Goal: Book appointment/travel/reservation

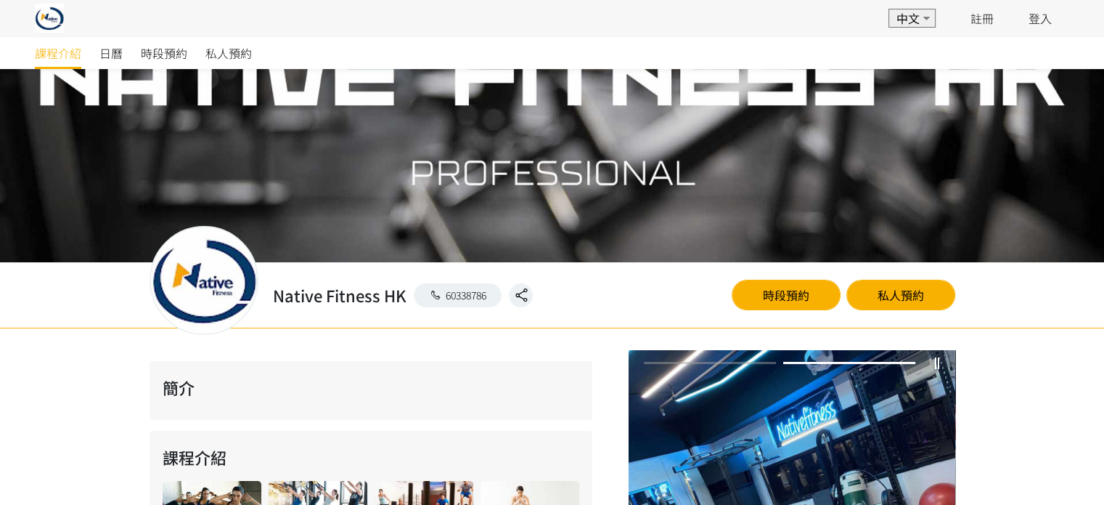
scroll to position [46, 0]
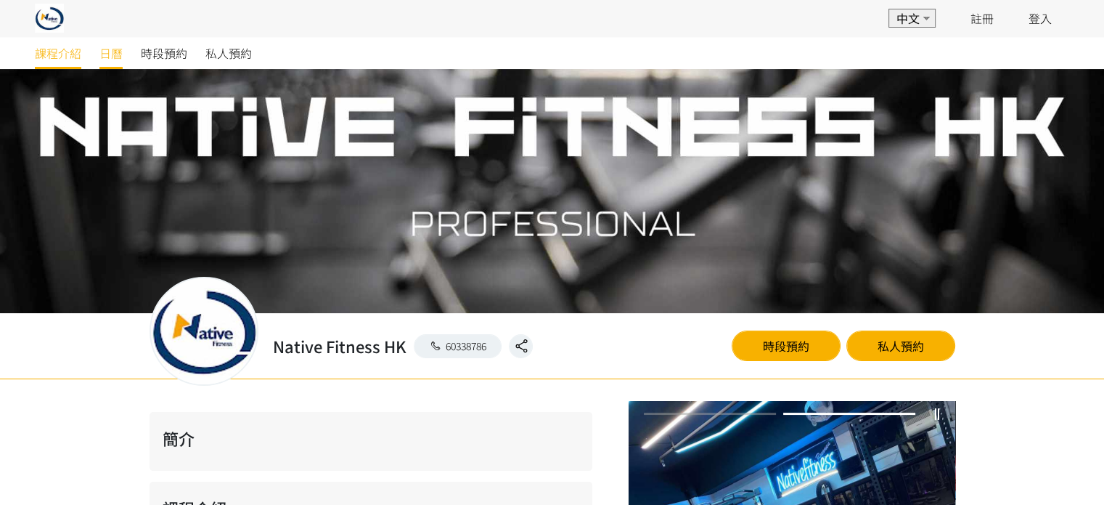
click at [114, 49] on span "日曆" at bounding box center [110, 52] width 23 height 17
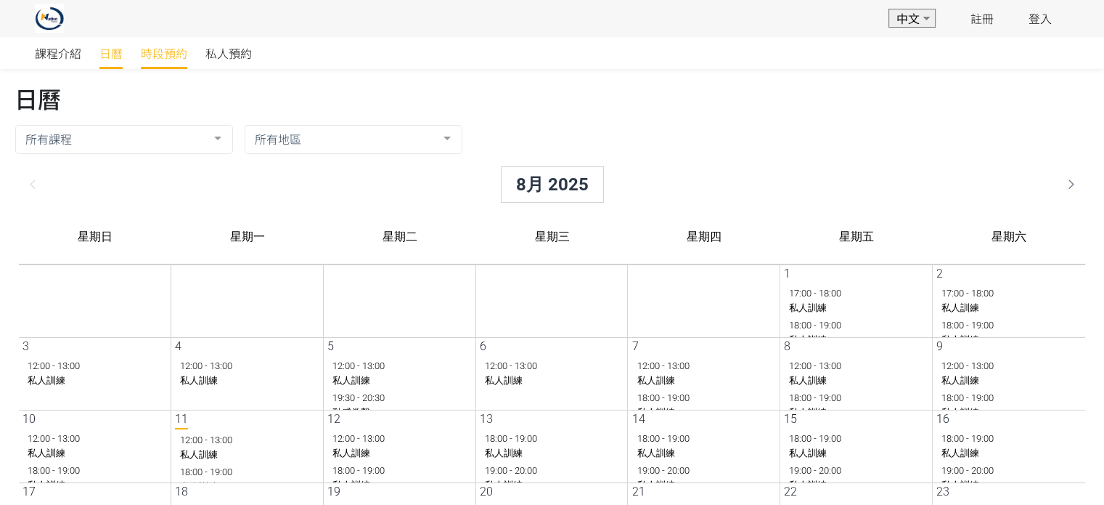
click at [165, 52] on span "時段預約" at bounding box center [164, 52] width 46 height 17
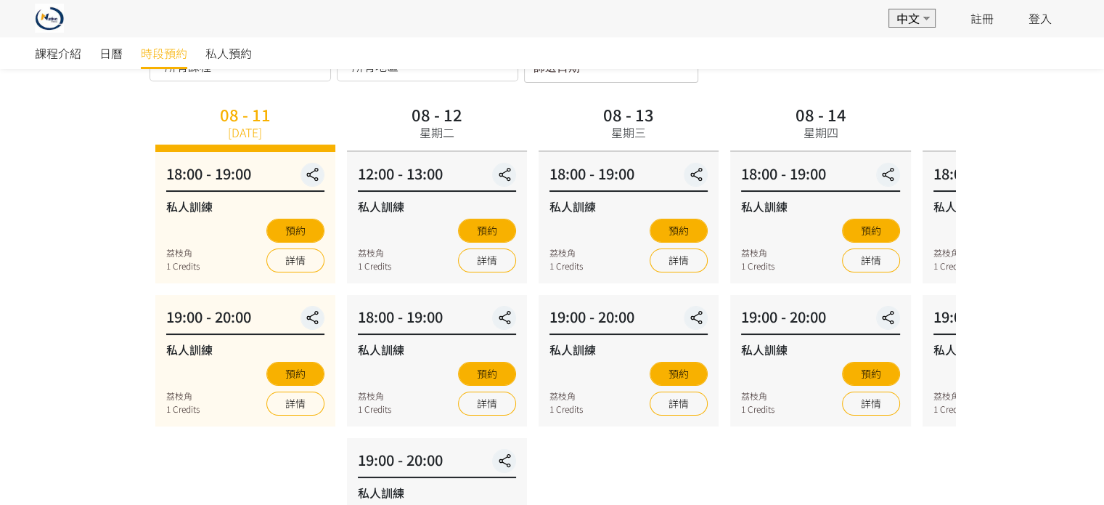
scroll to position [70, 0]
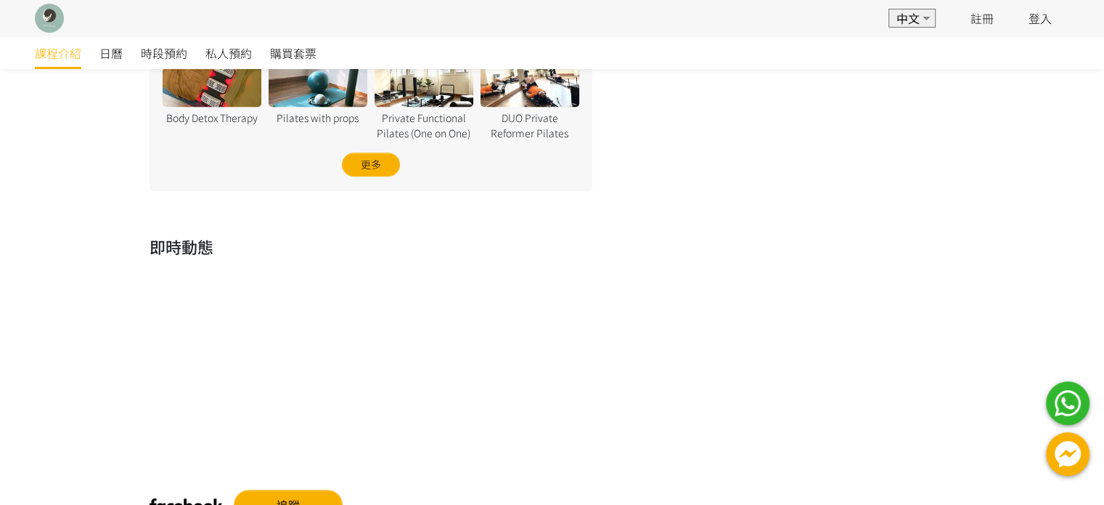
scroll to position [931, 0]
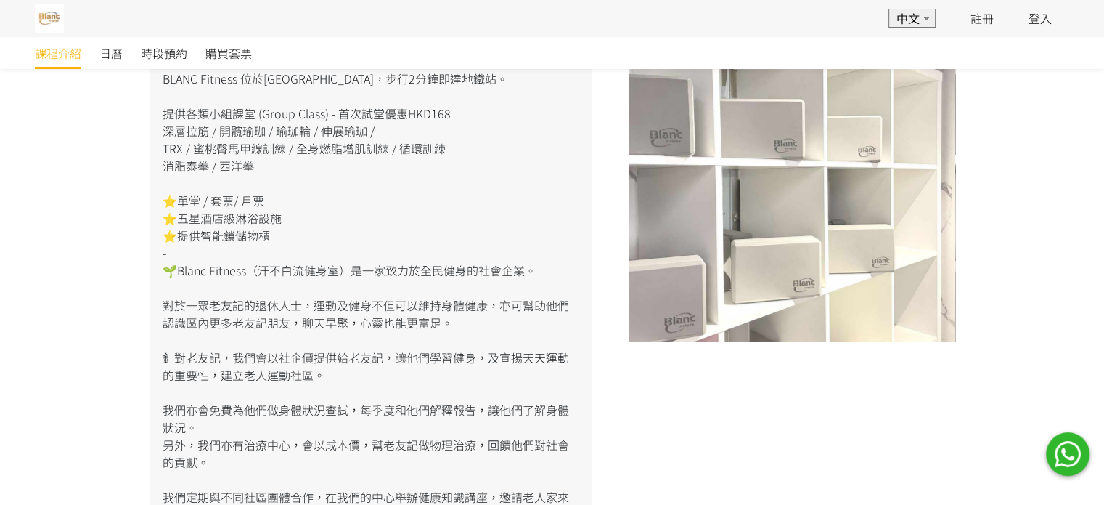
scroll to position [440, 0]
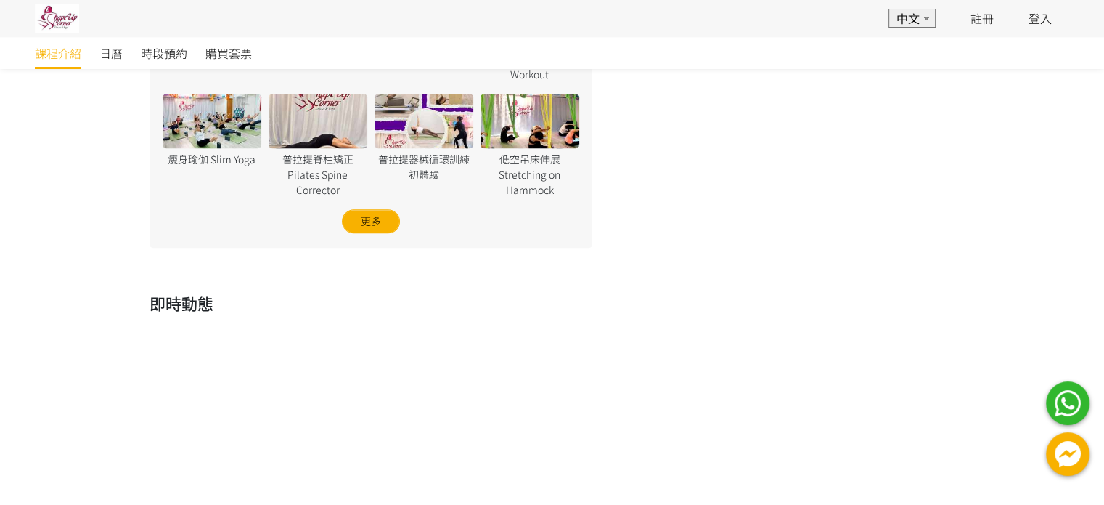
scroll to position [1200, 0]
